Goal: Register for event/course

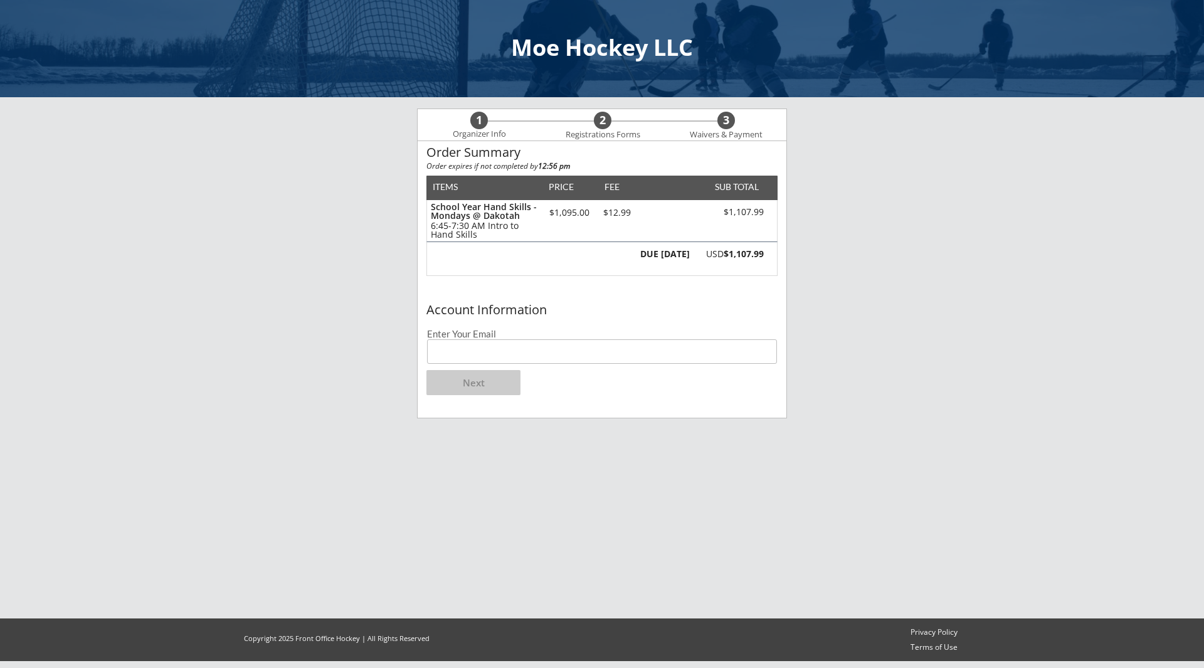
click at [446, 345] on input "email" at bounding box center [602, 351] width 350 height 24
type input "[EMAIL_ADDRESS][DOMAIN_NAME]"
click at [466, 383] on button "Next" at bounding box center [473, 382] width 94 height 25
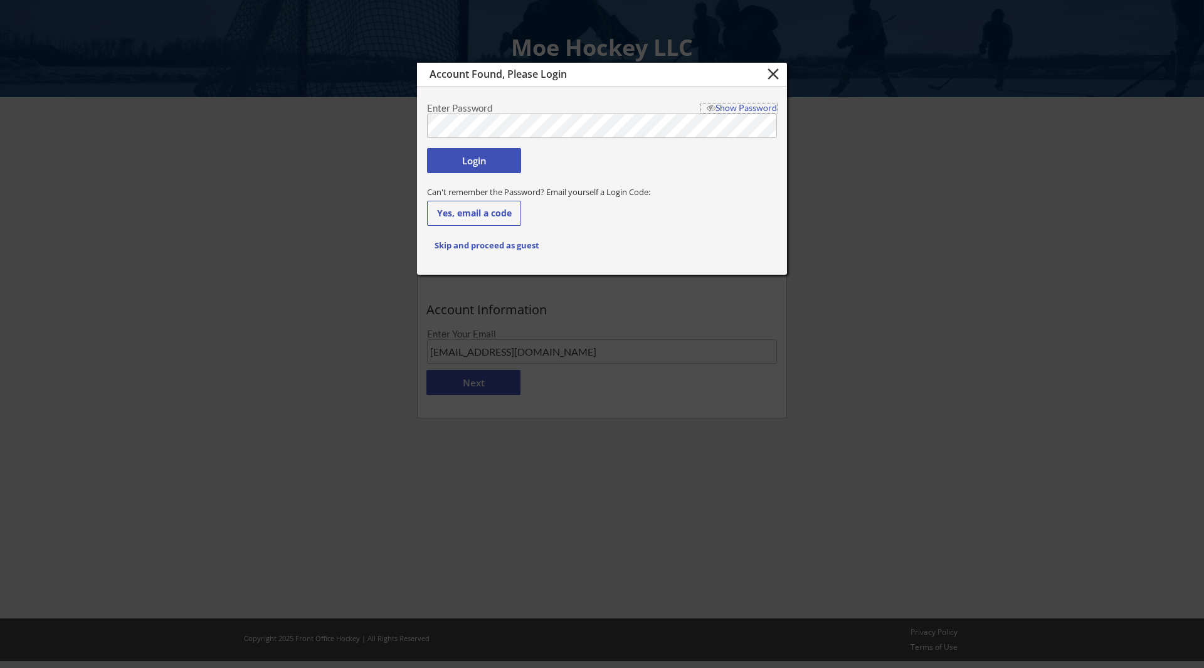
click at [738, 107] on div "Show Password" at bounding box center [739, 107] width 76 height 9
click at [479, 164] on button "Login" at bounding box center [474, 160] width 94 height 25
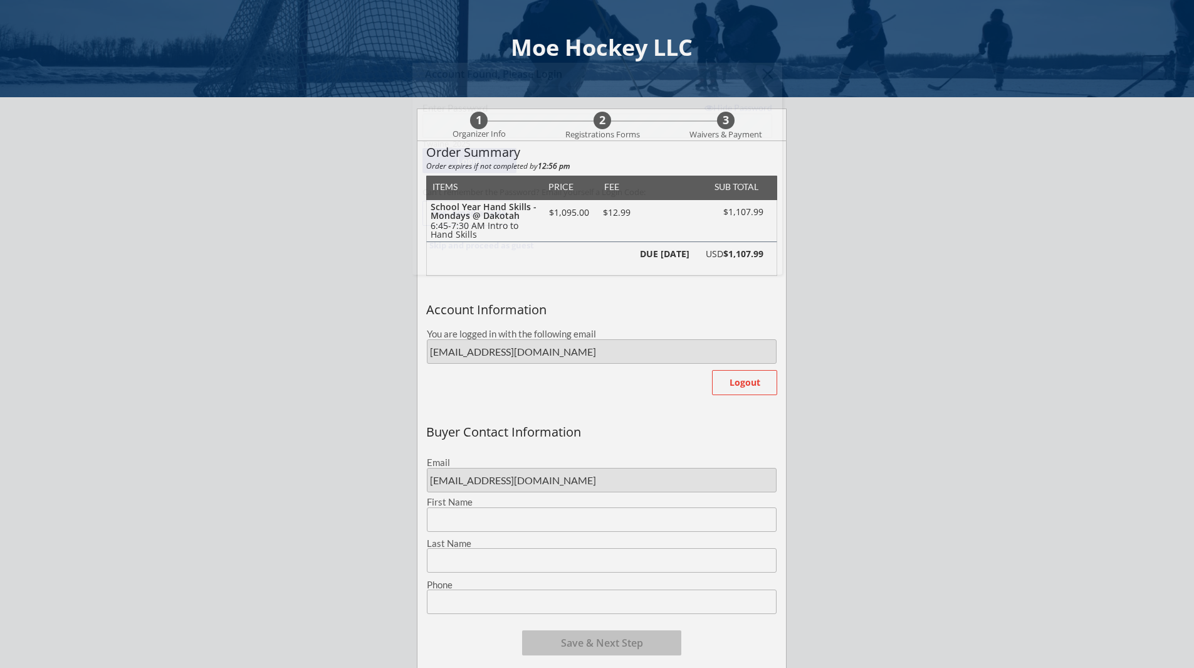
type input "Long"
type input "[PERSON_NAME]"
type input "[PHONE_NUMBER]"
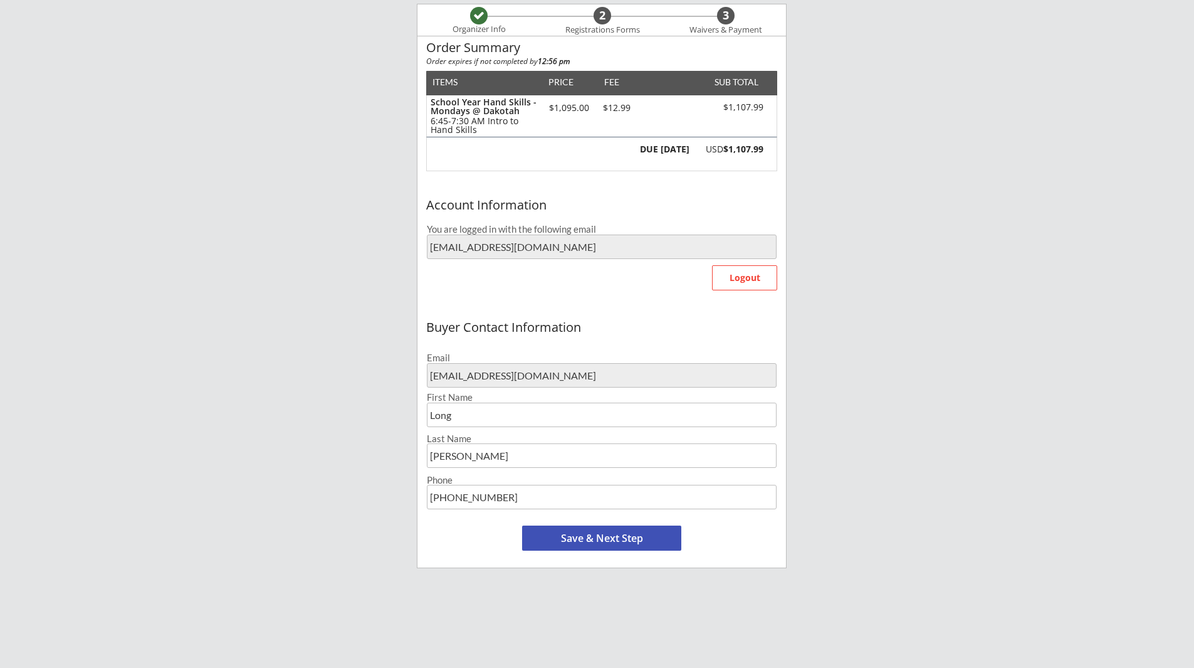
scroll to position [209, 0]
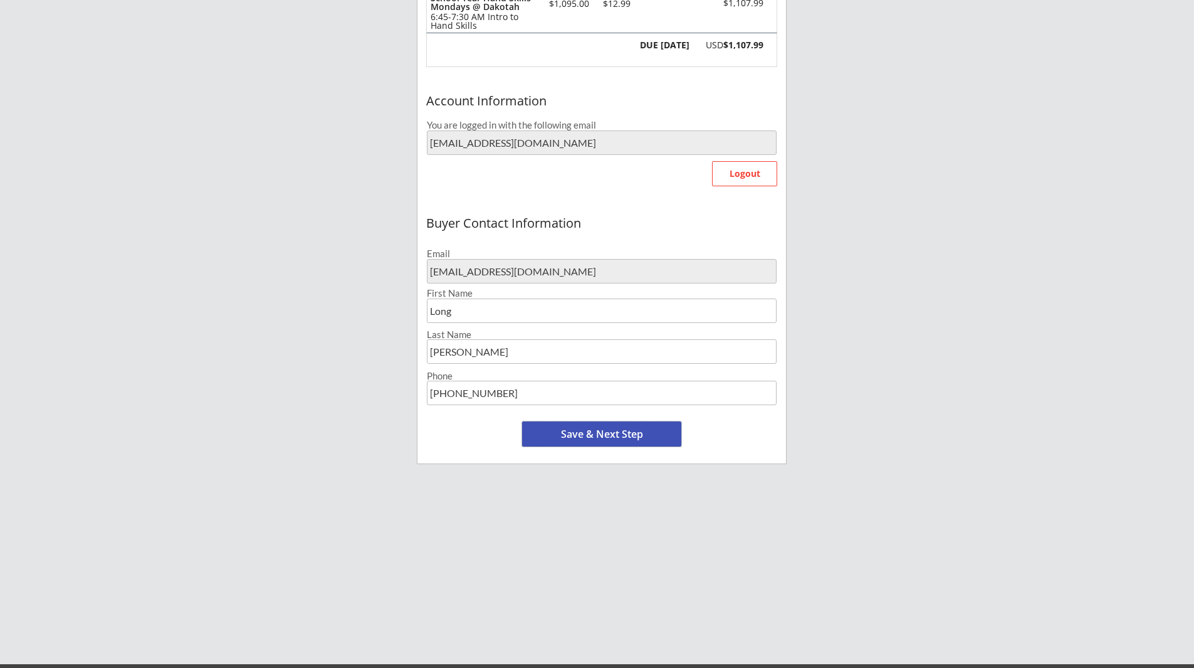
click at [557, 439] on button "Save & Next Step" at bounding box center [601, 433] width 159 height 25
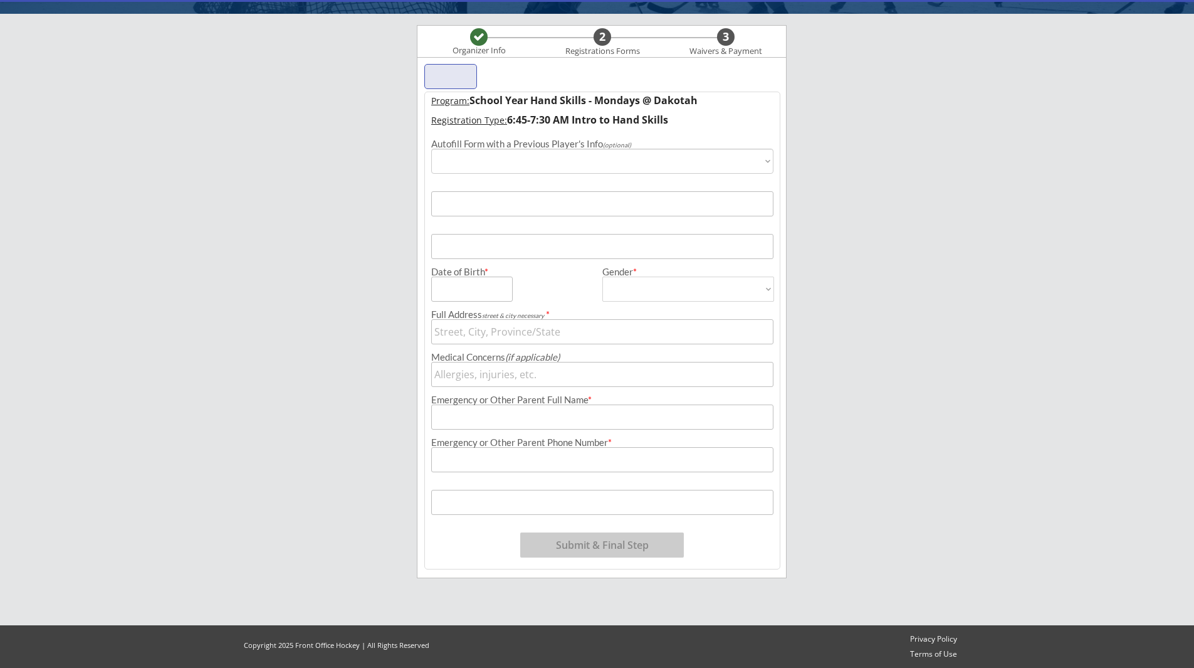
scroll to position [85, 0]
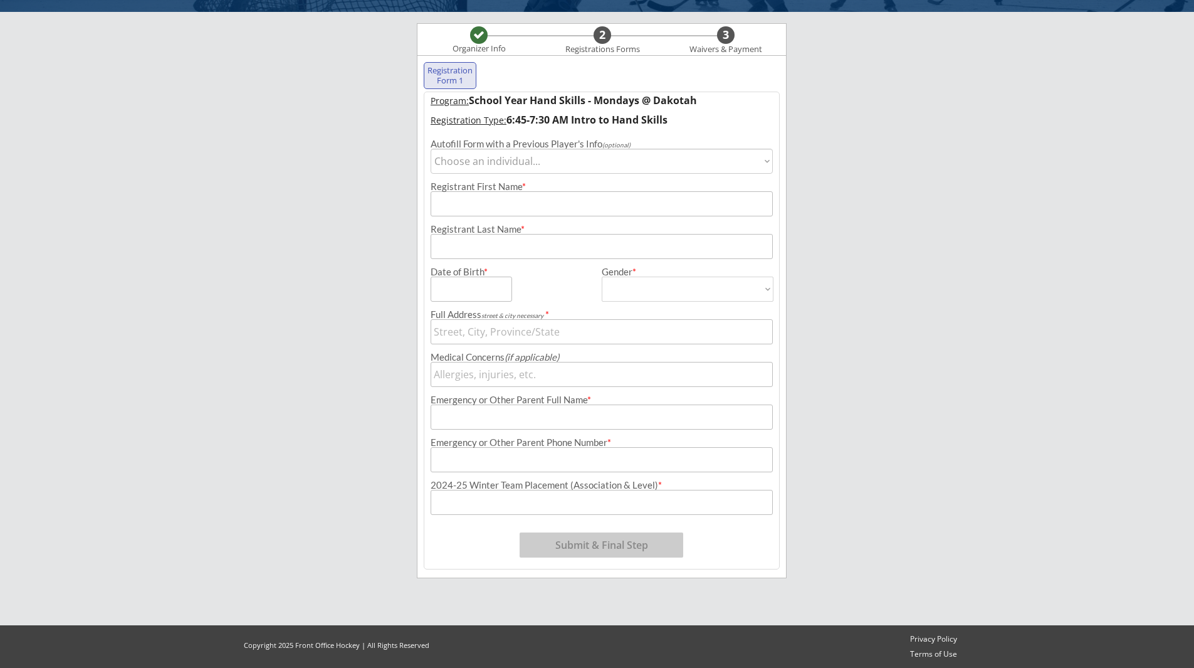
click at [526, 161] on select "Choose an individual... [PERSON_NAME]" at bounding box center [602, 161] width 342 height 25
select select ""1348695171700984260__LOOKUP__1734377324630x714168929783119900""
click at [431, 149] on select "Choose an individual... [PERSON_NAME]" at bounding box center [602, 161] width 342 height 25
type input "[PERSON_NAME]"
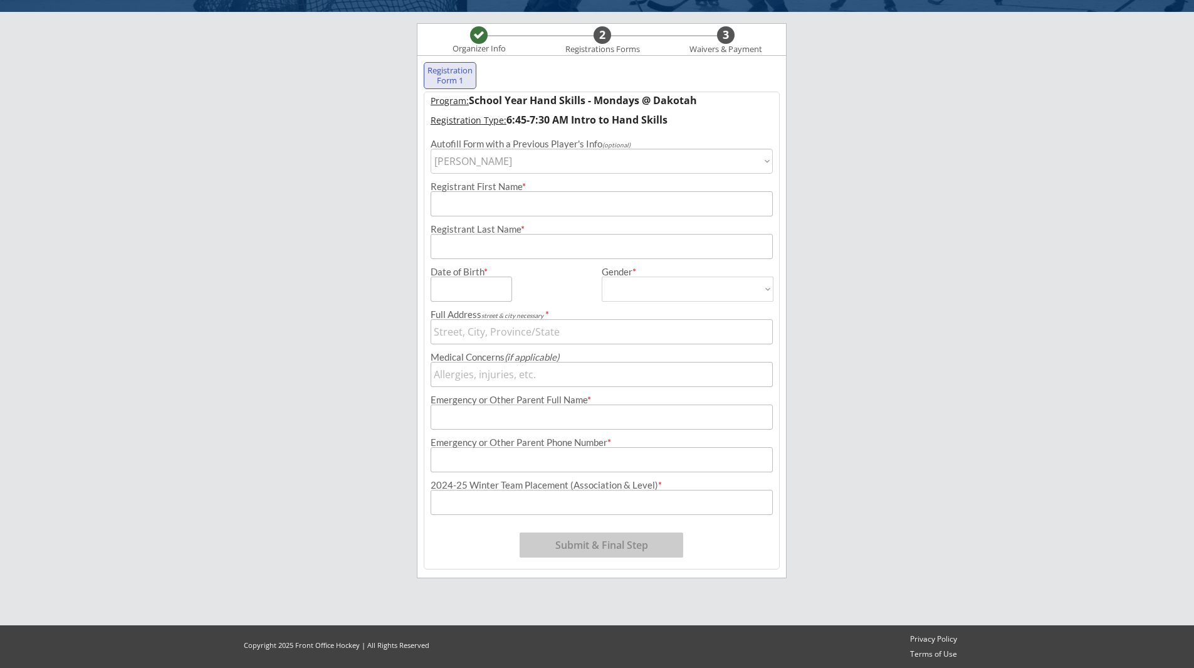
type input "[DATE]"
type input "[GEOGRAPHIC_DATA], [GEOGRAPHIC_DATA]"
type input "[DEMOGRAPHIC_DATA]"
select select ""[DEMOGRAPHIC_DATA]""
type input "[PERSON_NAME]"
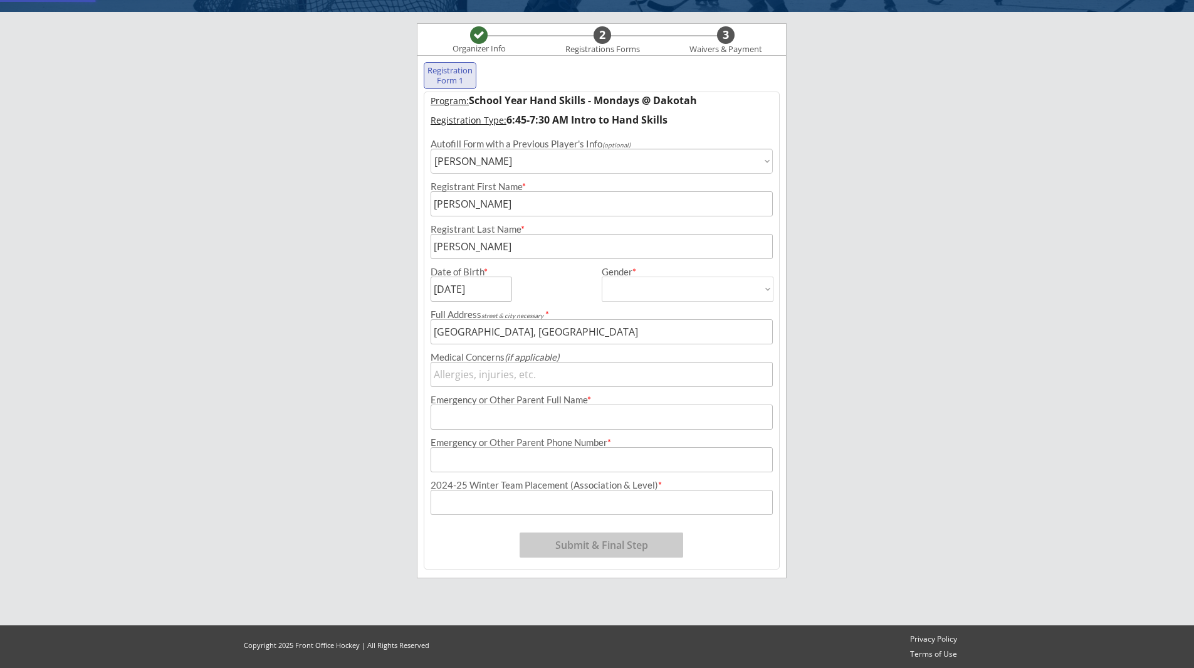
type input "[PHONE_NUMBER]"
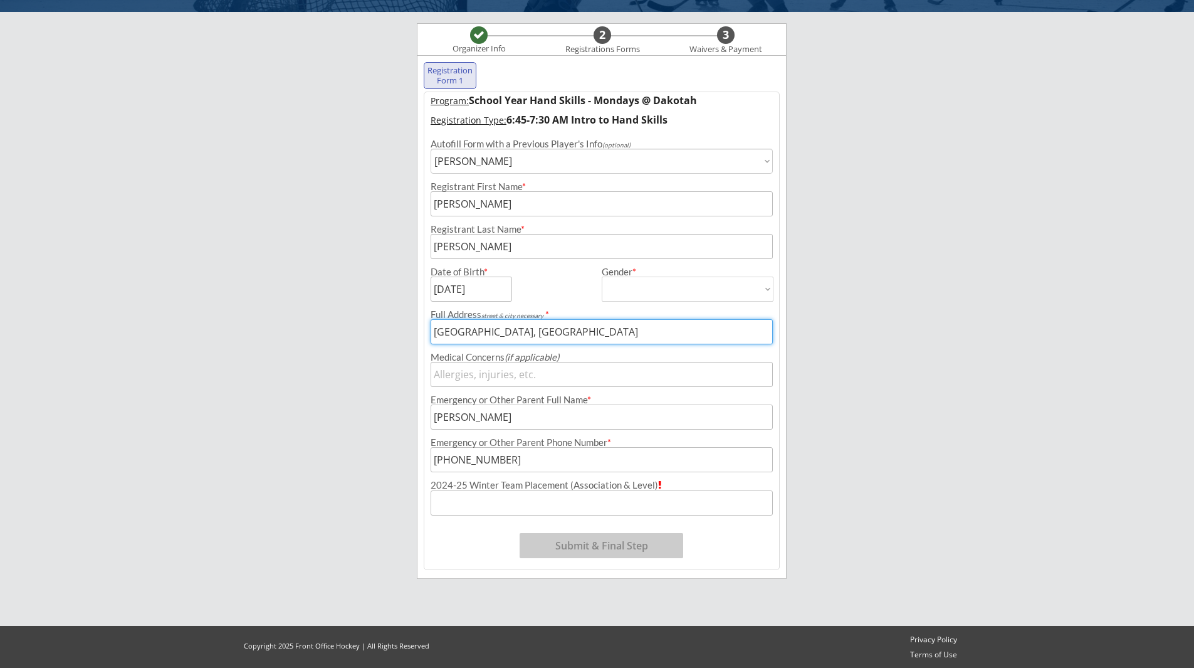
drag, startPoint x: 623, startPoint y: 333, endPoint x: 485, endPoint y: 335, distance: 137.9
click at [485, 335] on input "input" at bounding box center [602, 331] width 342 height 25
click at [617, 338] on input "input" at bounding box center [602, 331] width 342 height 25
drag, startPoint x: 593, startPoint y: 331, endPoint x: 413, endPoint y: 341, distance: 180.2
click at [413, 339] on div "Moe Hockey LLC Organizer Info 2 Registrations Forms 3 Waivers & Payment Registr…" at bounding box center [597, 291] width 1194 height 753
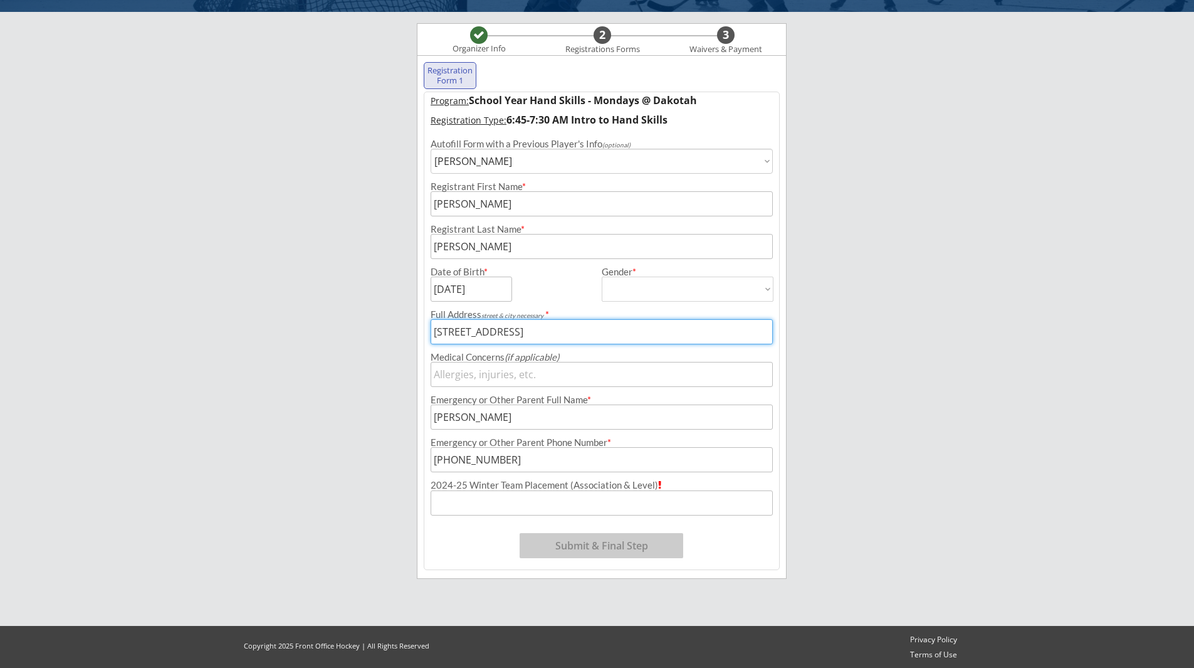
type input "[STREET_ADDRESS]"
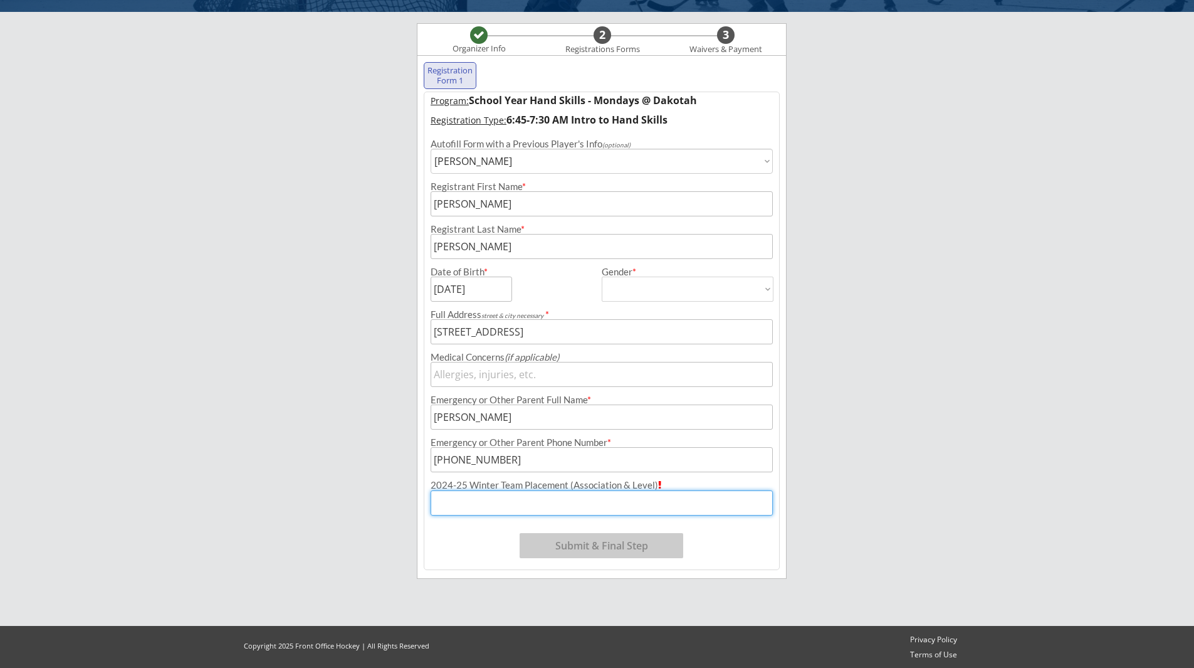
click at [489, 504] on input "input" at bounding box center [602, 502] width 342 height 25
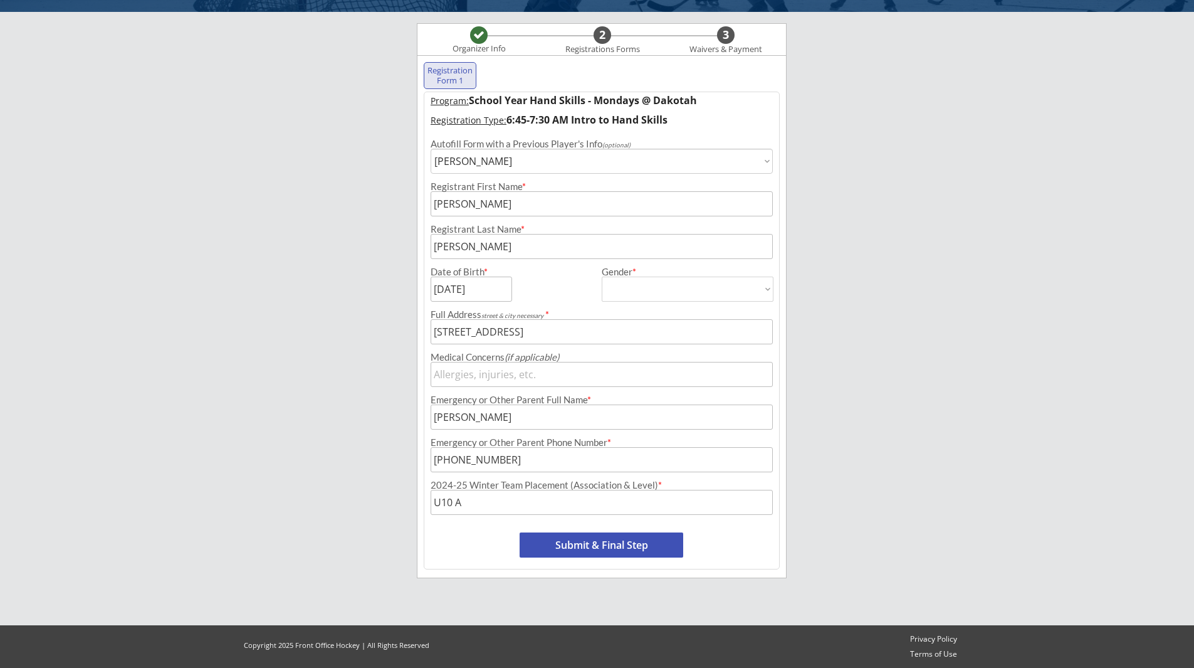
click at [938, 258] on div "Moe Hockey LLC Organizer Info 2 Registrations Forms 3 Waivers & Payment Registr…" at bounding box center [597, 291] width 1194 height 753
click at [435, 496] on input "input" at bounding box center [602, 502] width 342 height 25
click at [567, 506] on input "input" at bounding box center [602, 502] width 342 height 25
type input "Edina U10 A -Green"
click at [910, 178] on div "Moe Hockey LLC Organizer Info 2 Registrations Forms 3 Waivers & Payment Registr…" at bounding box center [597, 291] width 1194 height 753
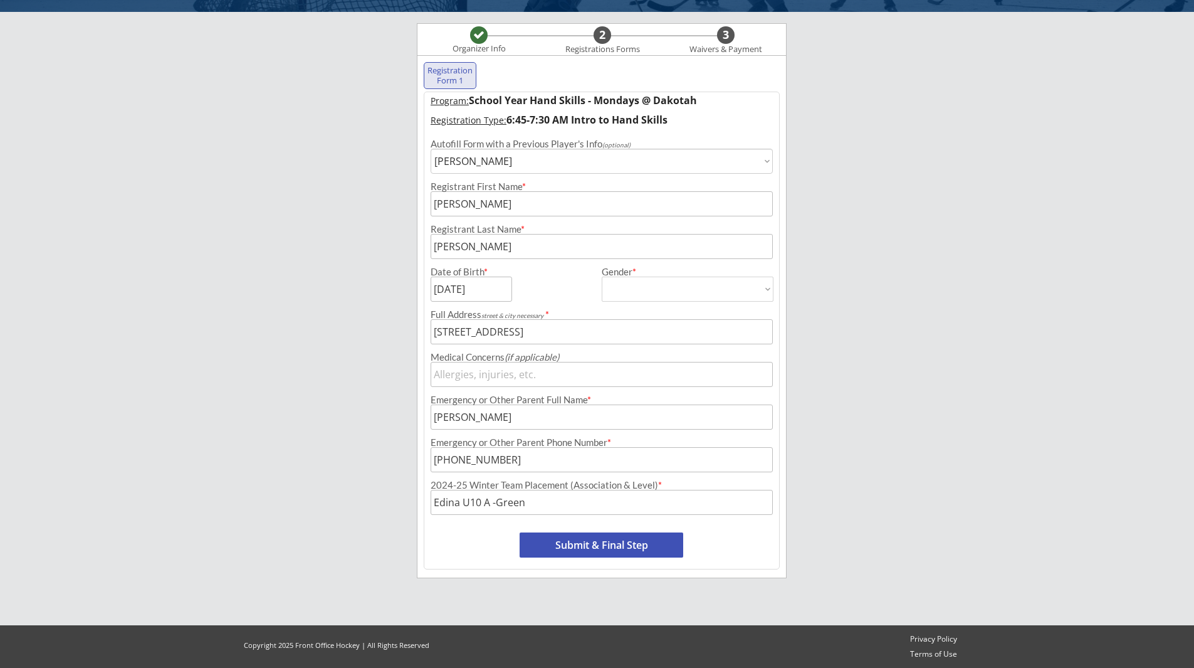
click at [594, 542] on button "Submit & Final Step" at bounding box center [602, 544] width 164 height 25
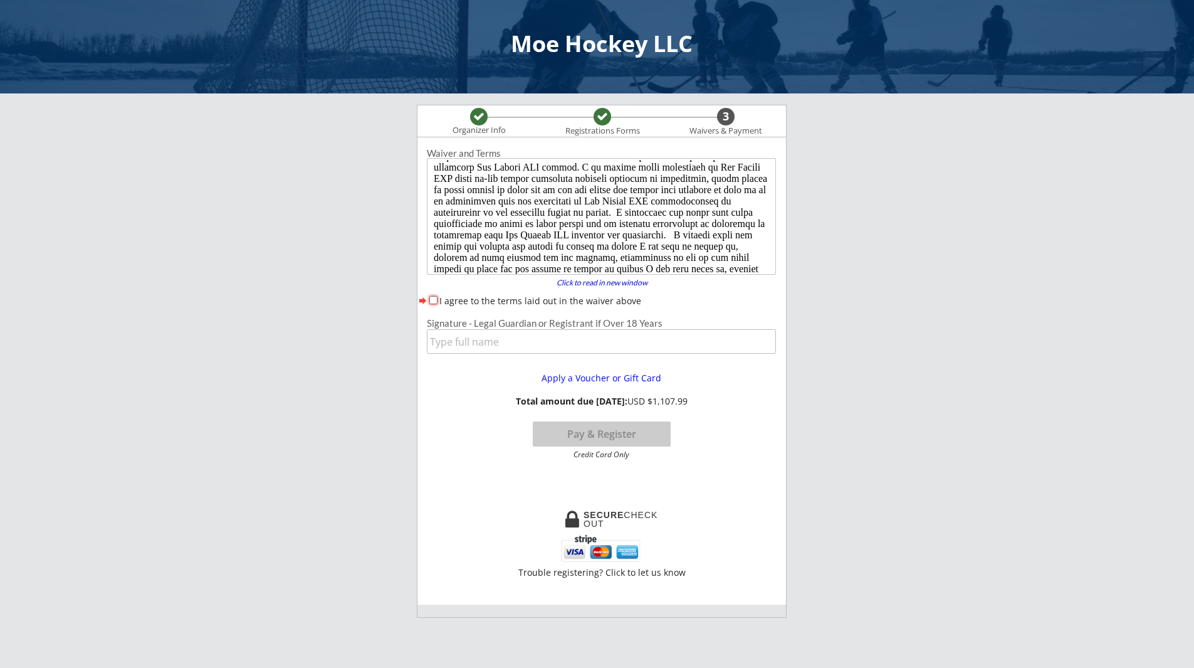
scroll to position [130, 0]
click at [432, 300] on input "I agree to the terms laid out in the waiver above" at bounding box center [433, 300] width 8 height 8
checkbox input "true"
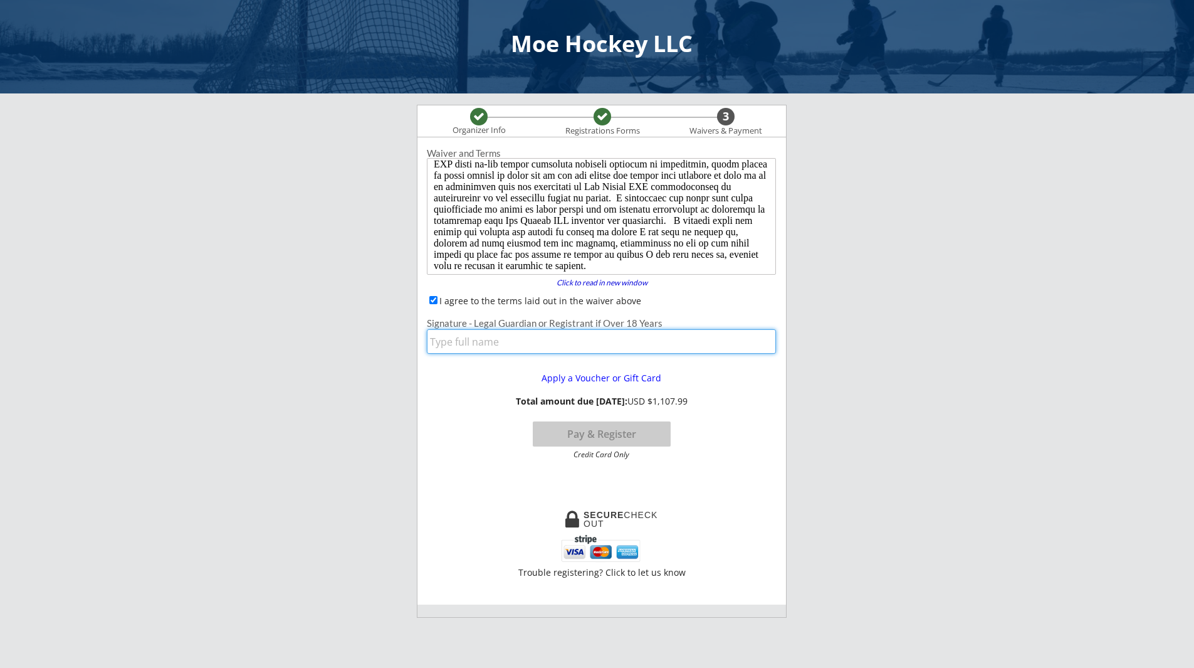
click at [488, 337] on input "input" at bounding box center [601, 341] width 349 height 24
type input "Long [PERSON_NAME]"
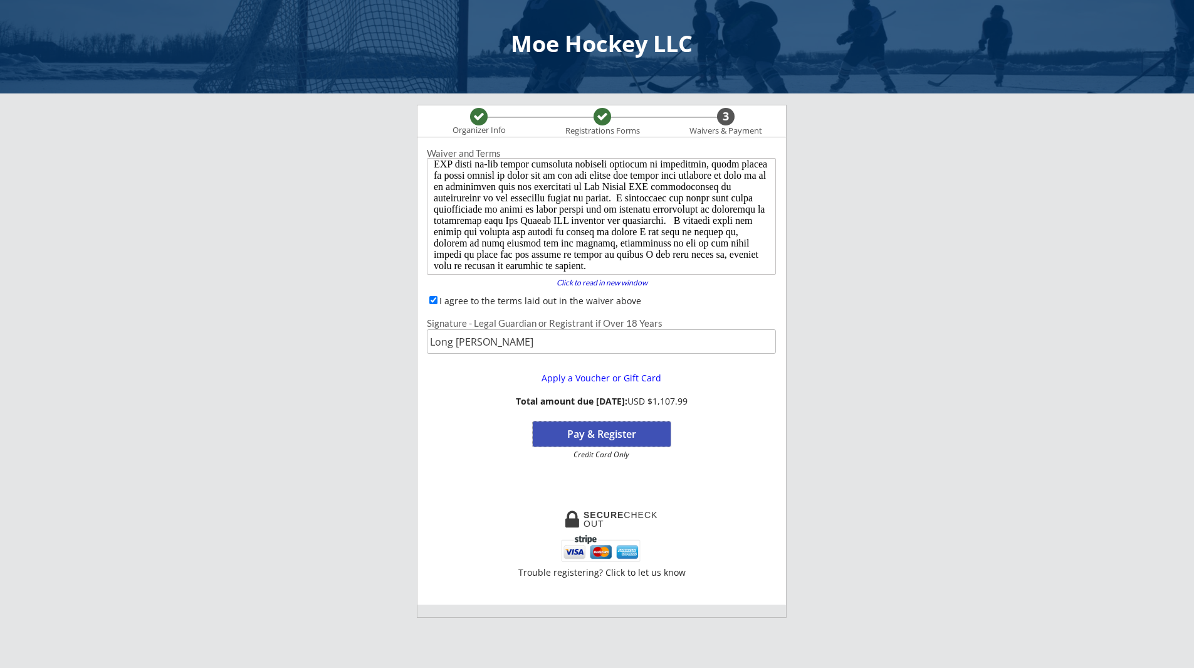
click at [587, 434] on button "Pay & Register" at bounding box center [602, 433] width 138 height 25
